Goal: Complete application form: Complete application form

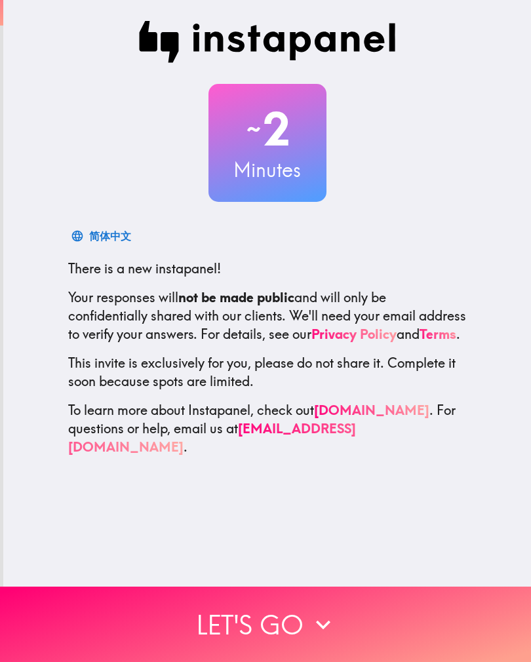
click at [325, 613] on icon "button" at bounding box center [323, 625] width 29 height 29
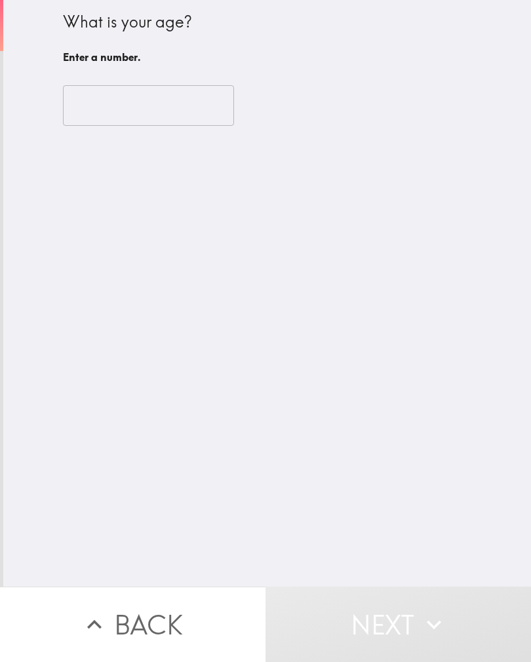
click at [133, 114] on input "number" at bounding box center [148, 105] width 171 height 41
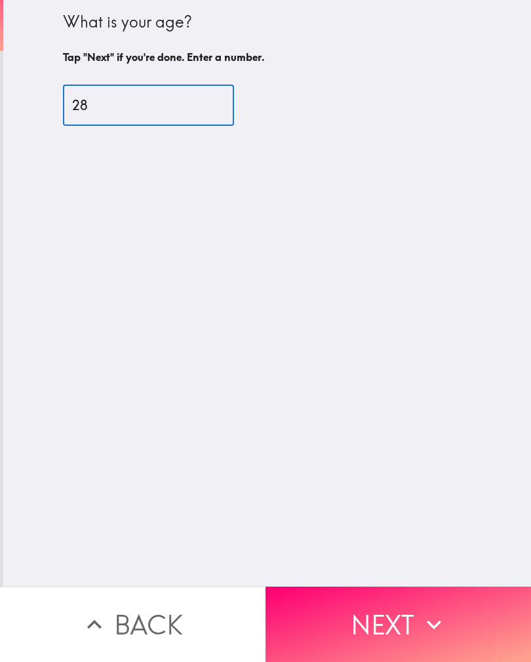
type input "28"
click at [475, 340] on div "What is your age? Tap "Next" if you're done. Enter a number. 28 ​" at bounding box center [267, 293] width 528 height 587
click at [451, 622] on button "Next" at bounding box center [399, 624] width 266 height 75
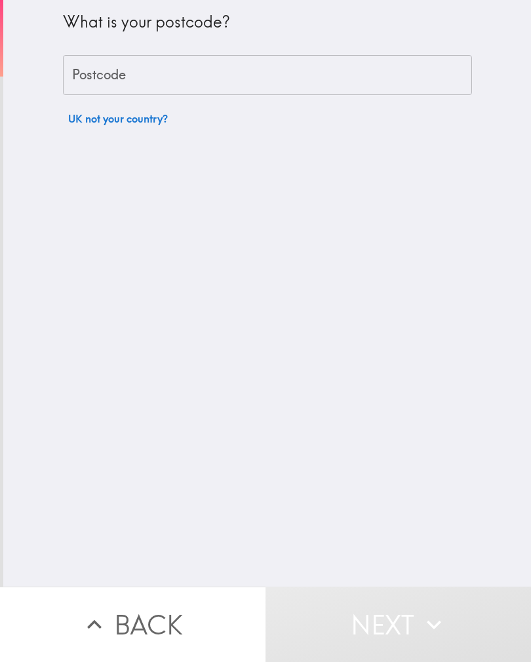
click at [277, 74] on input "Postcode" at bounding box center [267, 75] width 409 height 41
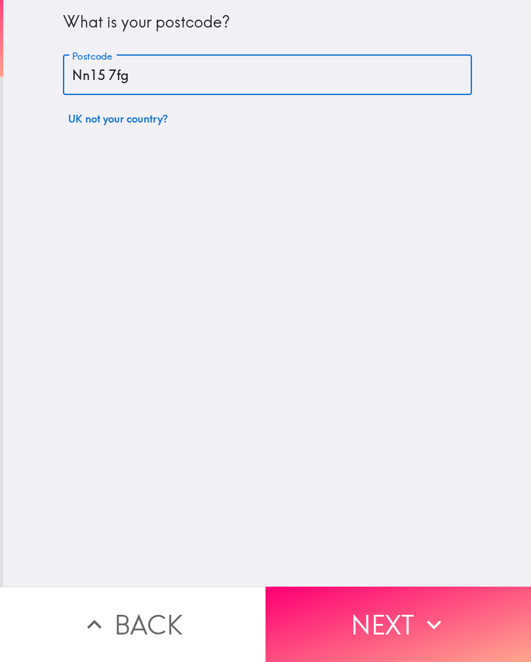
type input "Nn15 7fg"
click at [453, 617] on button "Next" at bounding box center [399, 624] width 266 height 75
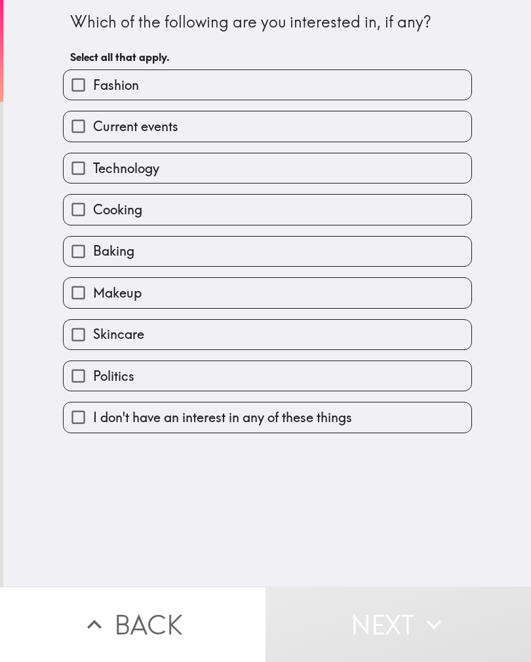
click at [384, 71] on label "Fashion" at bounding box center [268, 85] width 408 height 30
click at [93, 71] on input "Fashion" at bounding box center [79, 85] width 30 height 30
checkbox input "true"
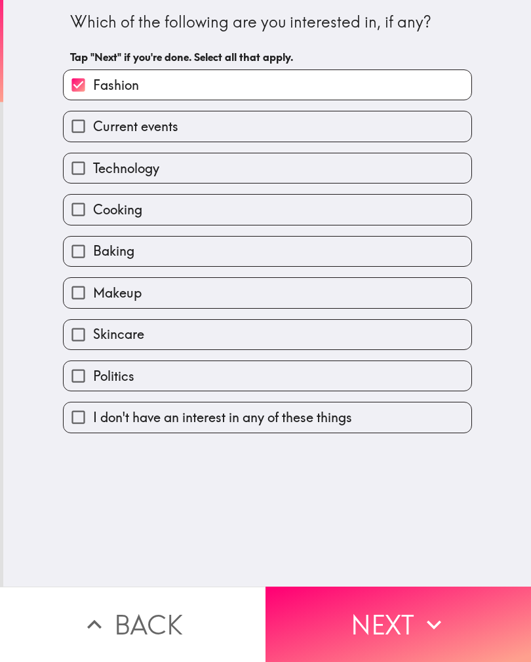
click at [365, 163] on label "Technology" at bounding box center [268, 168] width 408 height 30
click at [93, 163] on input "Technology" at bounding box center [79, 168] width 30 height 30
checkbox input "true"
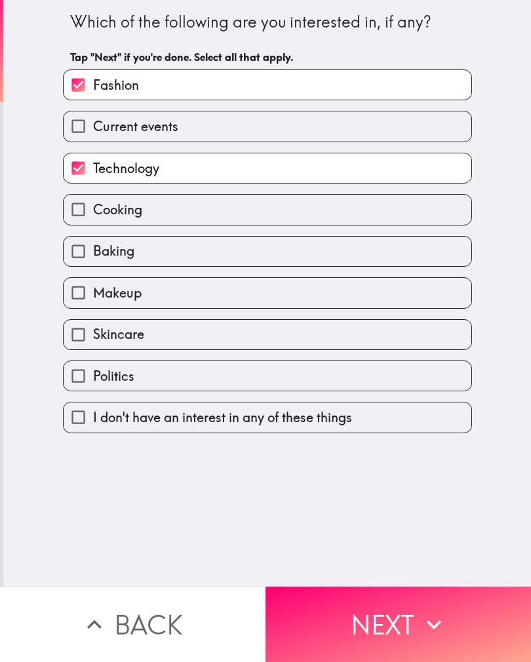
click at [355, 210] on label "Cooking" at bounding box center [268, 210] width 408 height 30
click at [93, 210] on input "Cooking" at bounding box center [79, 210] width 30 height 30
checkbox input "true"
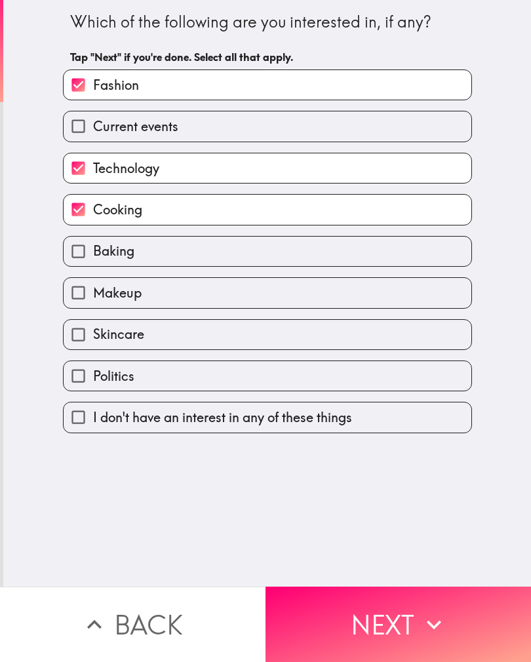
click at [339, 246] on label "Baking" at bounding box center [268, 252] width 408 height 30
click at [93, 246] on input "Baking" at bounding box center [79, 252] width 30 height 30
checkbox input "true"
